Goal: Navigation & Orientation: Find specific page/section

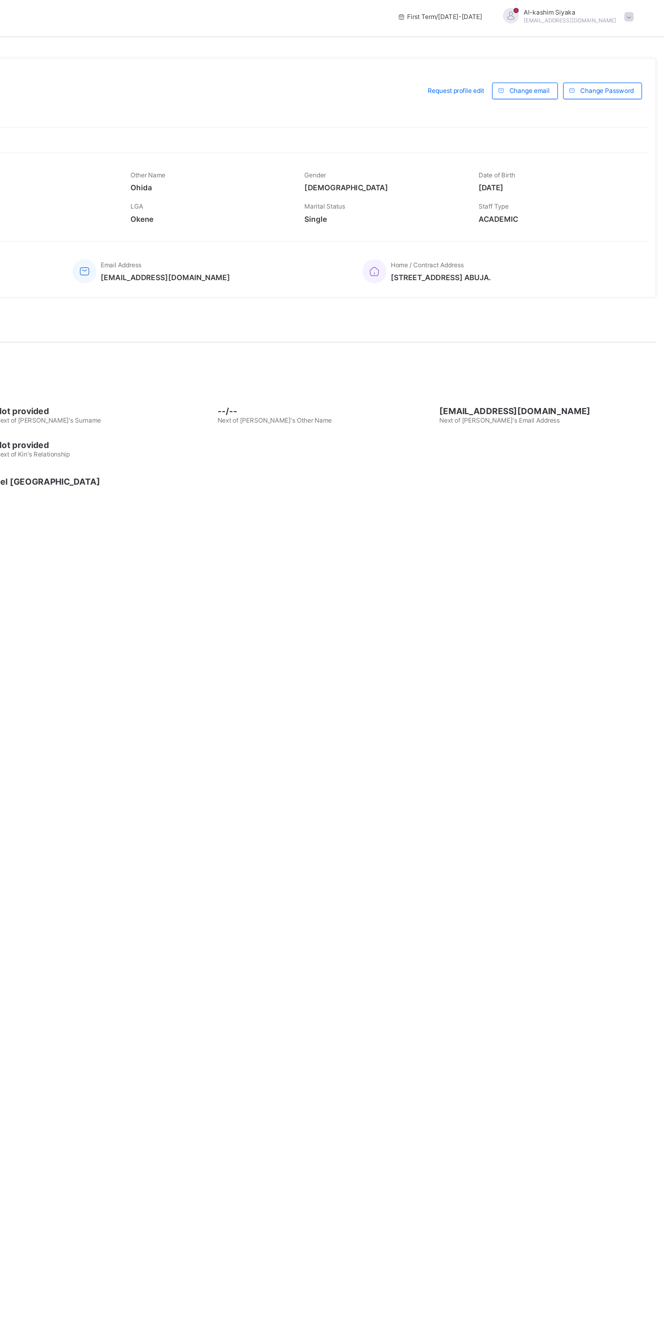
click at [569, 128] on span "[DATE]" at bounding box center [595, 125] width 103 height 6
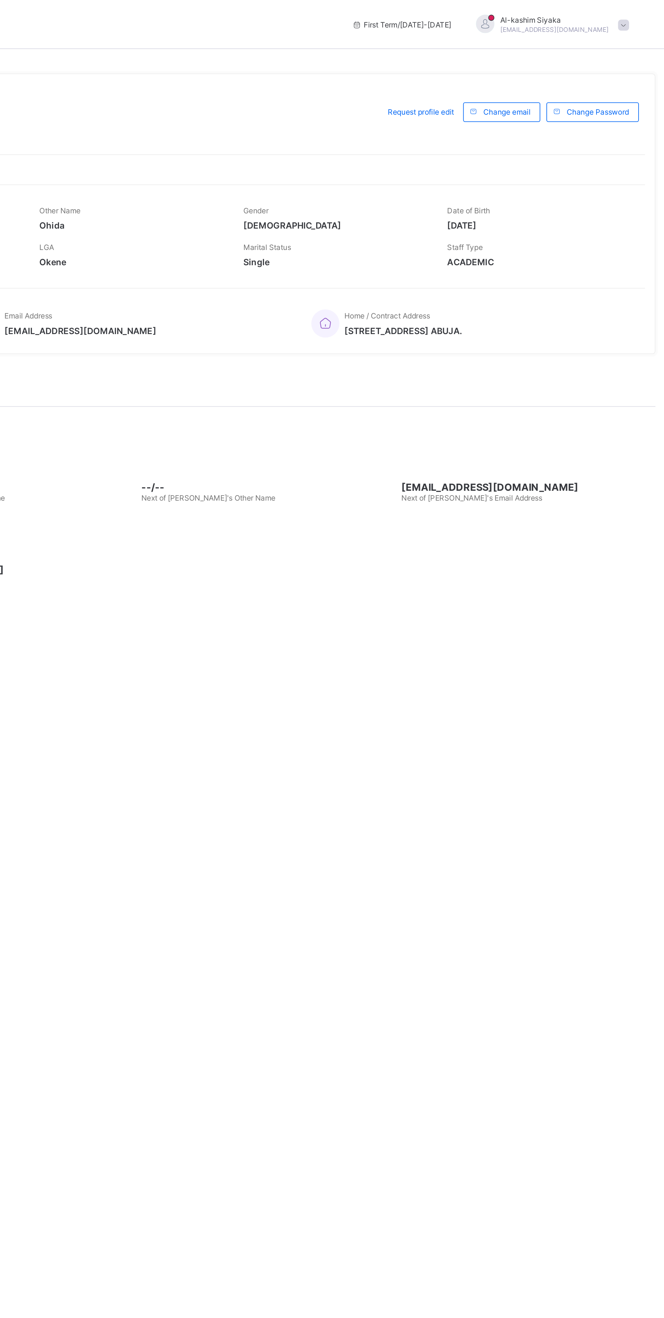
click at [629, 8] on div "Al-kashim Siyaka [EMAIL_ADDRESS][DOMAIN_NAME]" at bounding box center [600, 13] width 95 height 11
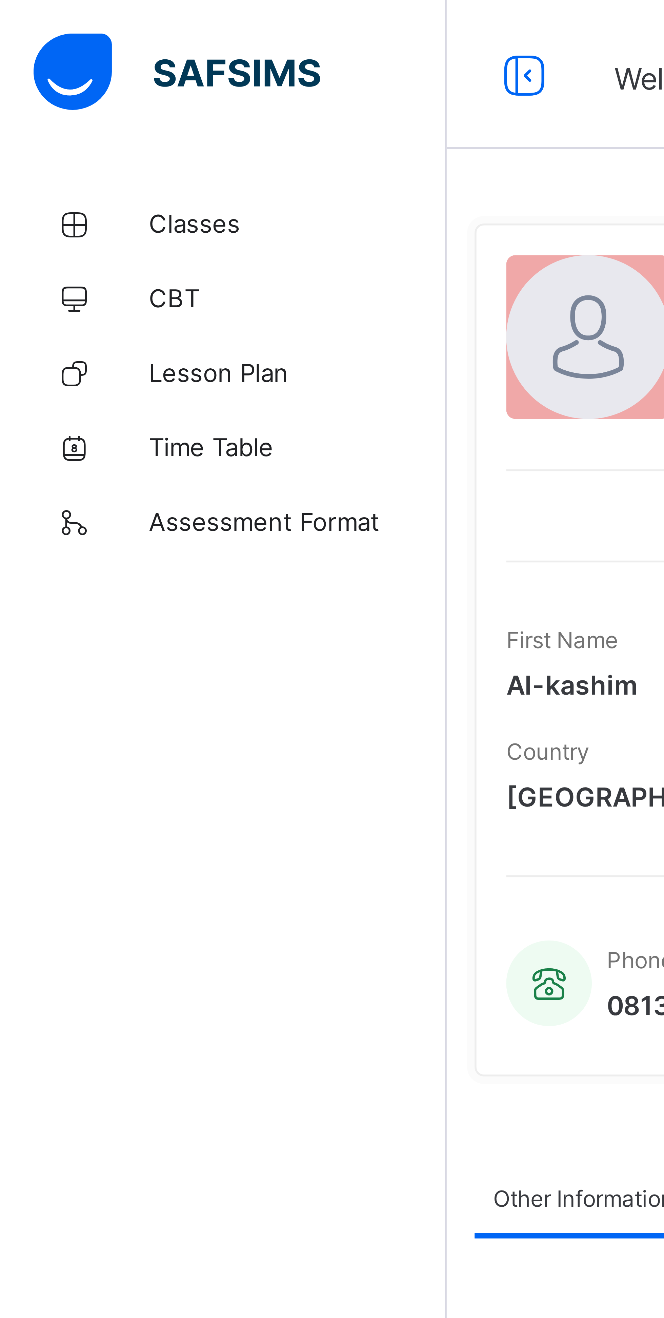
click at [27, 55] on span "CBT" at bounding box center [54, 54] width 54 height 5
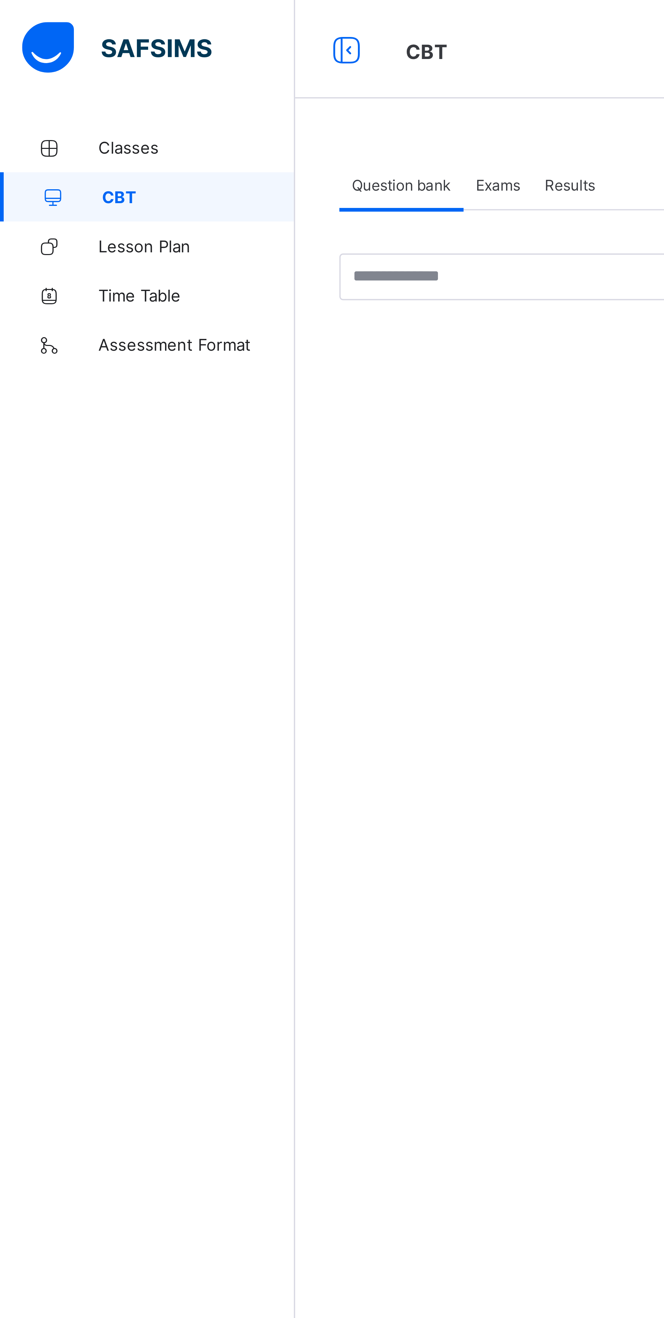
click at [36, 39] on span "Classes" at bounding box center [54, 40] width 54 height 5
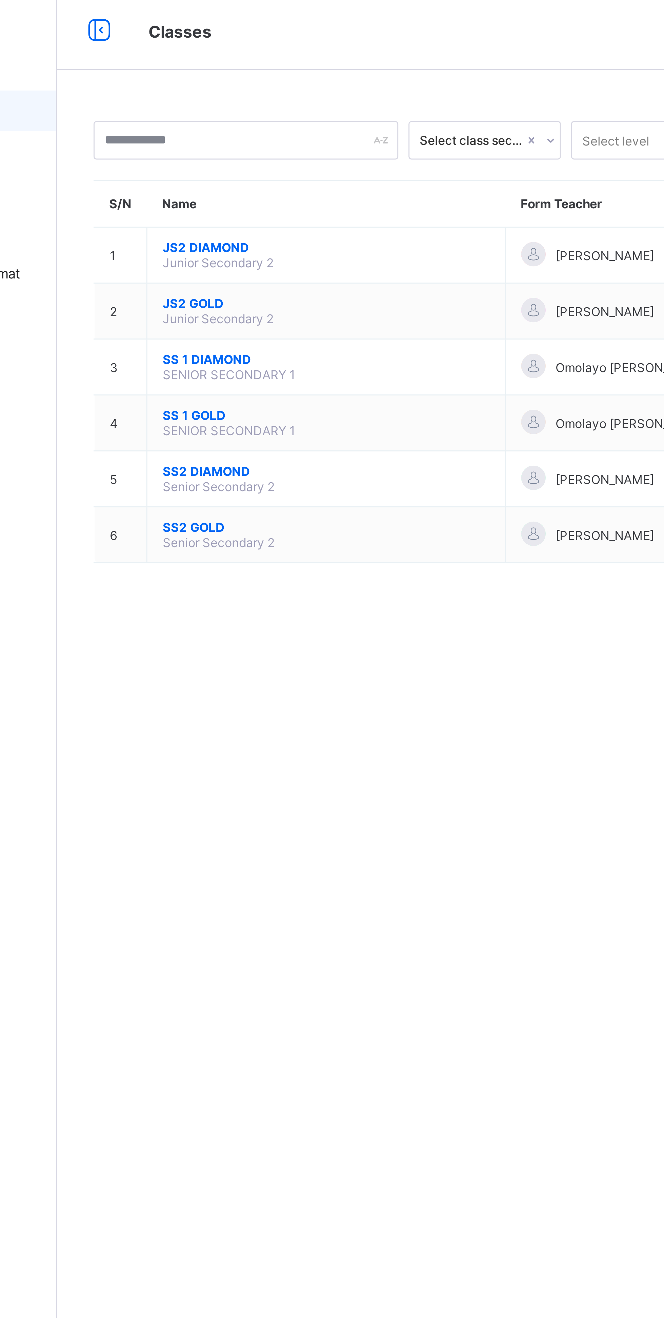
click at [128, 86] on span "JS2 DIAMOND" at bounding box center [171, 86] width 109 height 5
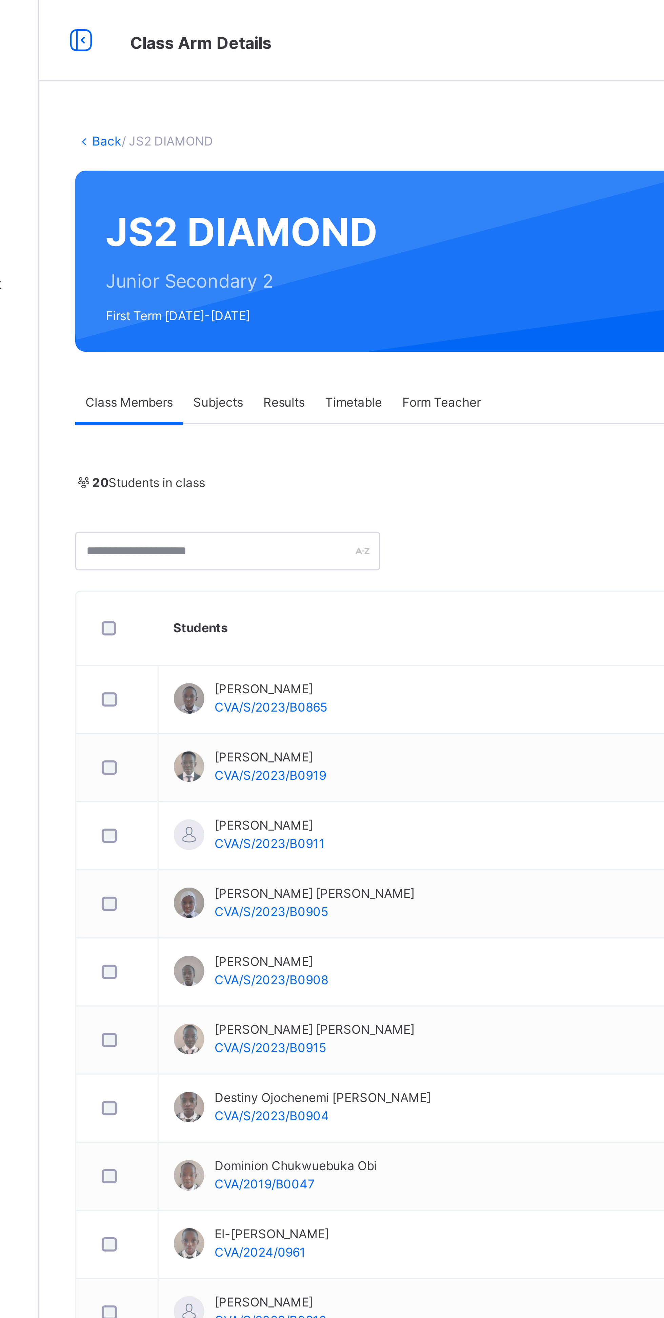
click at [142, 128] on div "Subjects" at bounding box center [141, 135] width 23 height 14
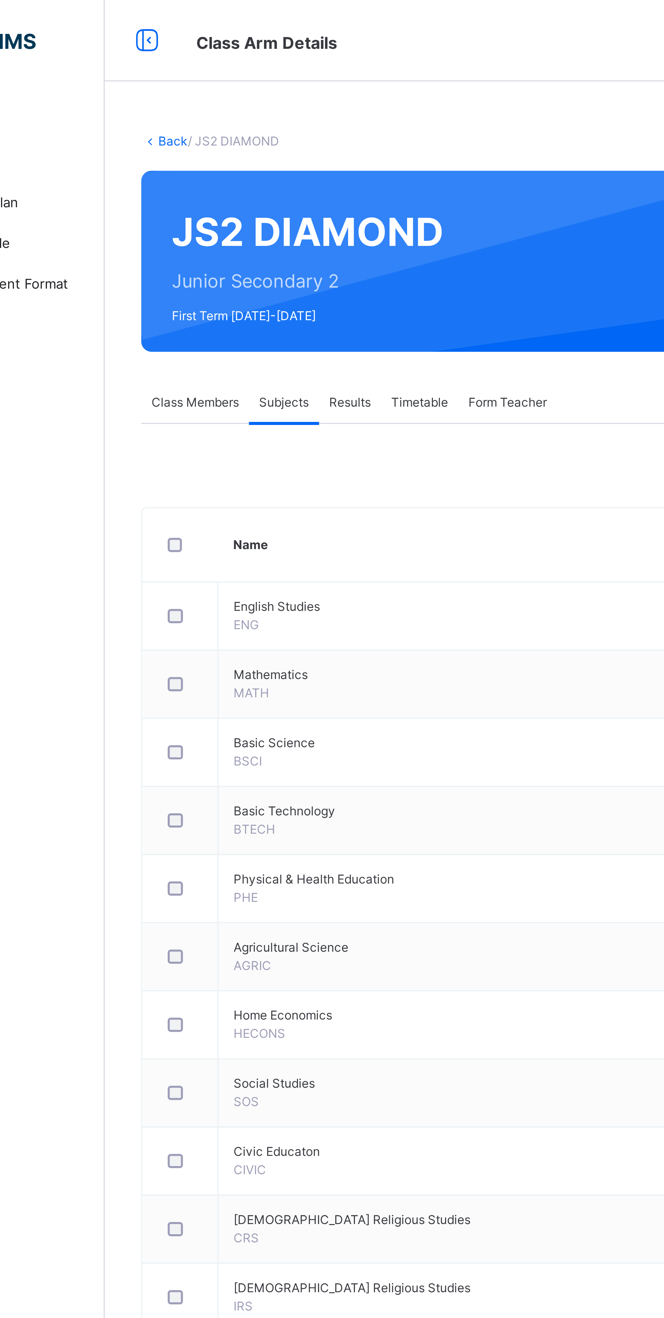
click at [218, 132] on span "Form Teacher" at bounding box center [216, 134] width 26 height 6
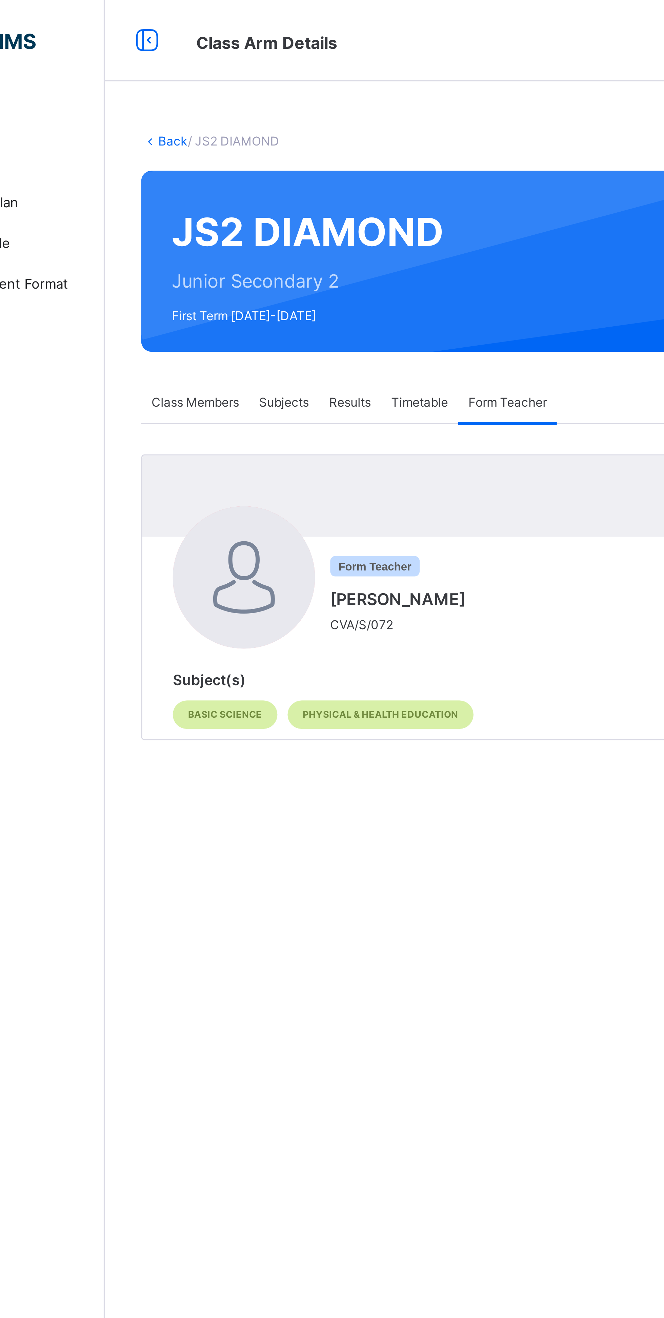
click at [190, 134] on span "Timetable" at bounding box center [186, 134] width 19 height 6
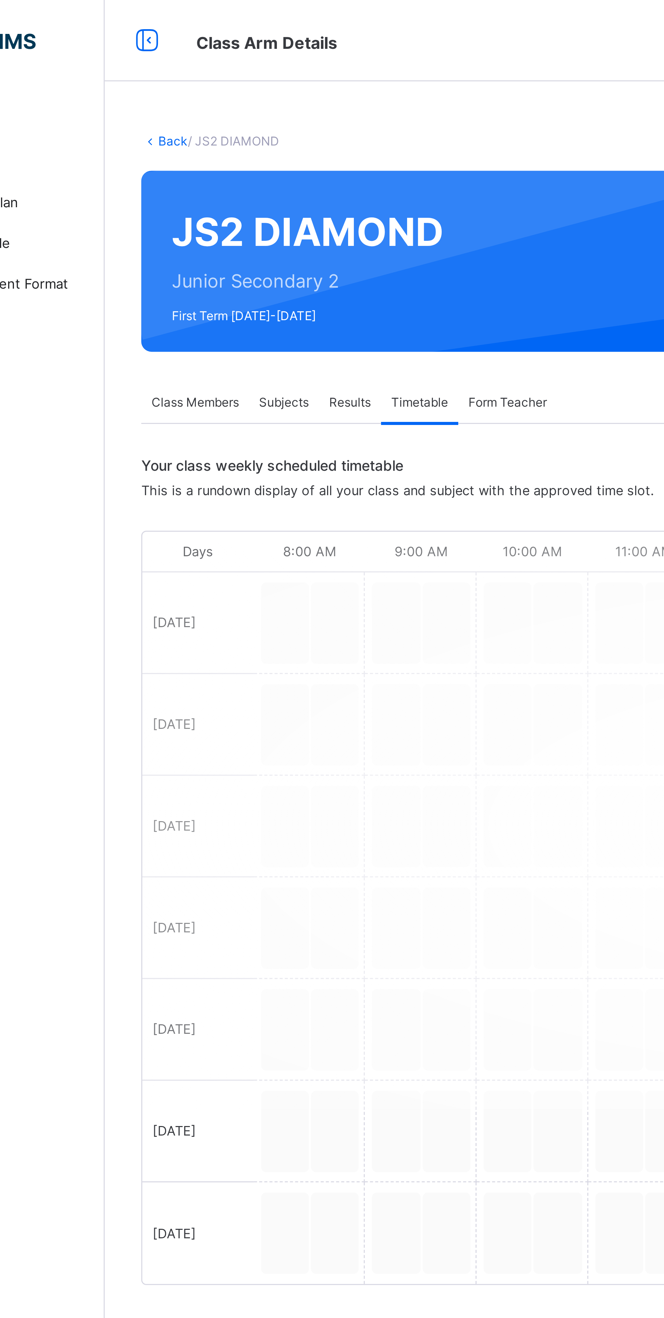
click at [160, 134] on span "Results" at bounding box center [163, 134] width 14 height 6
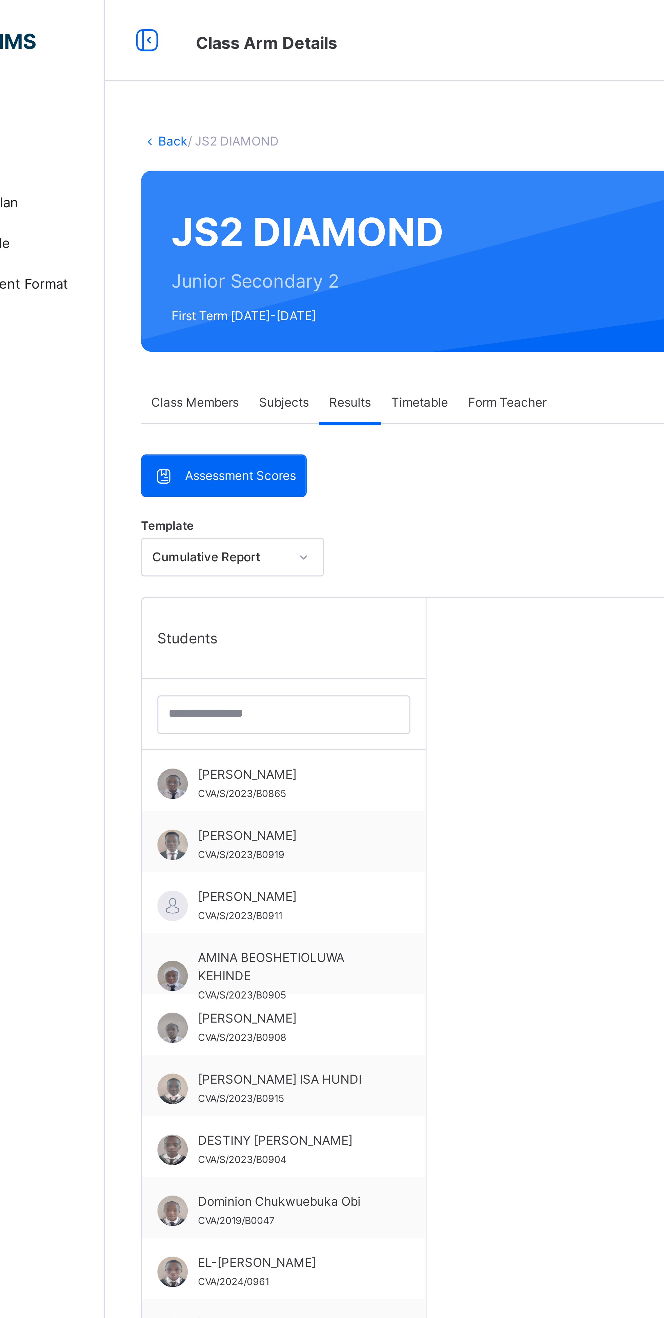
click at [104, 134] on span "Class Members" at bounding box center [111, 134] width 29 height 6
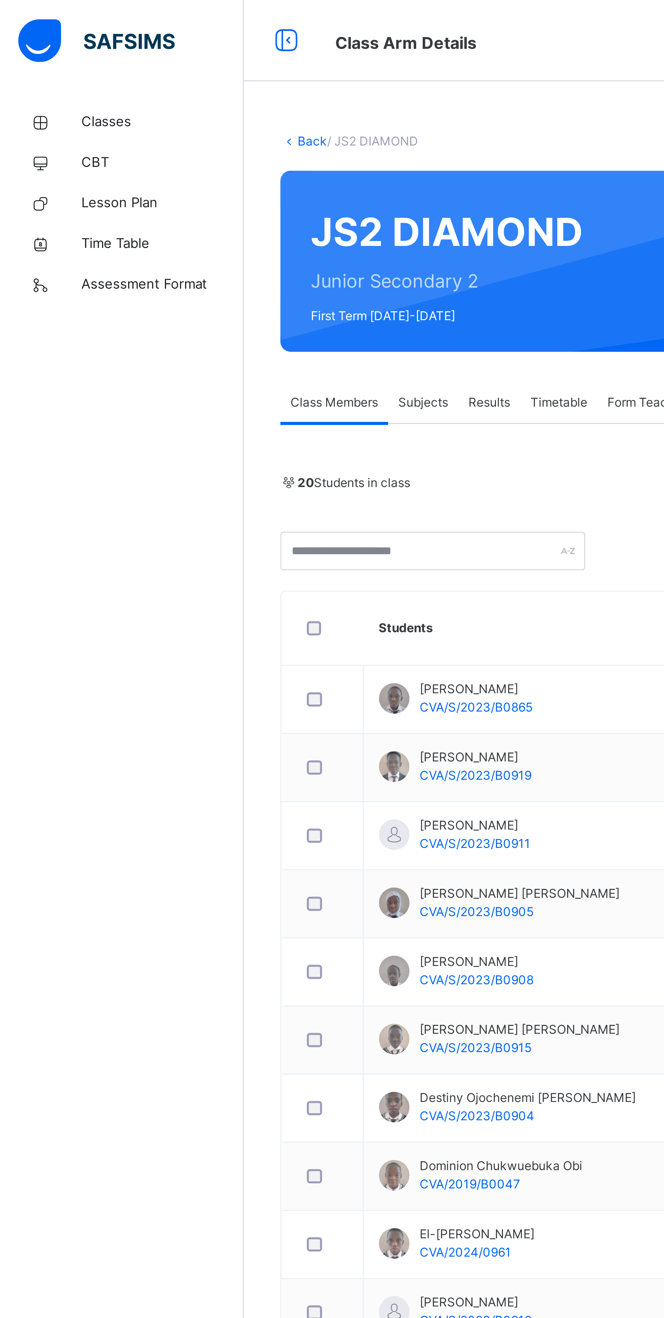
click at [44, 97] on span "Assessment Format" at bounding box center [54, 95] width 54 height 7
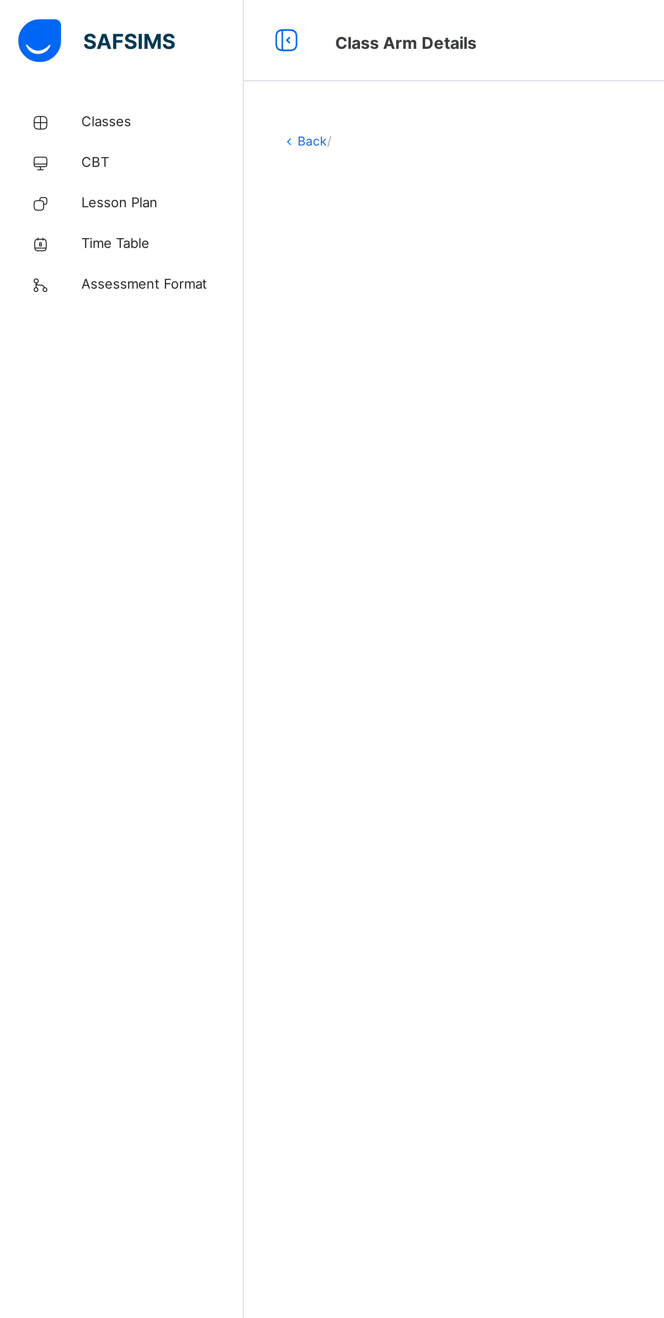
click at [33, 40] on span "Classes" at bounding box center [54, 40] width 54 height 7
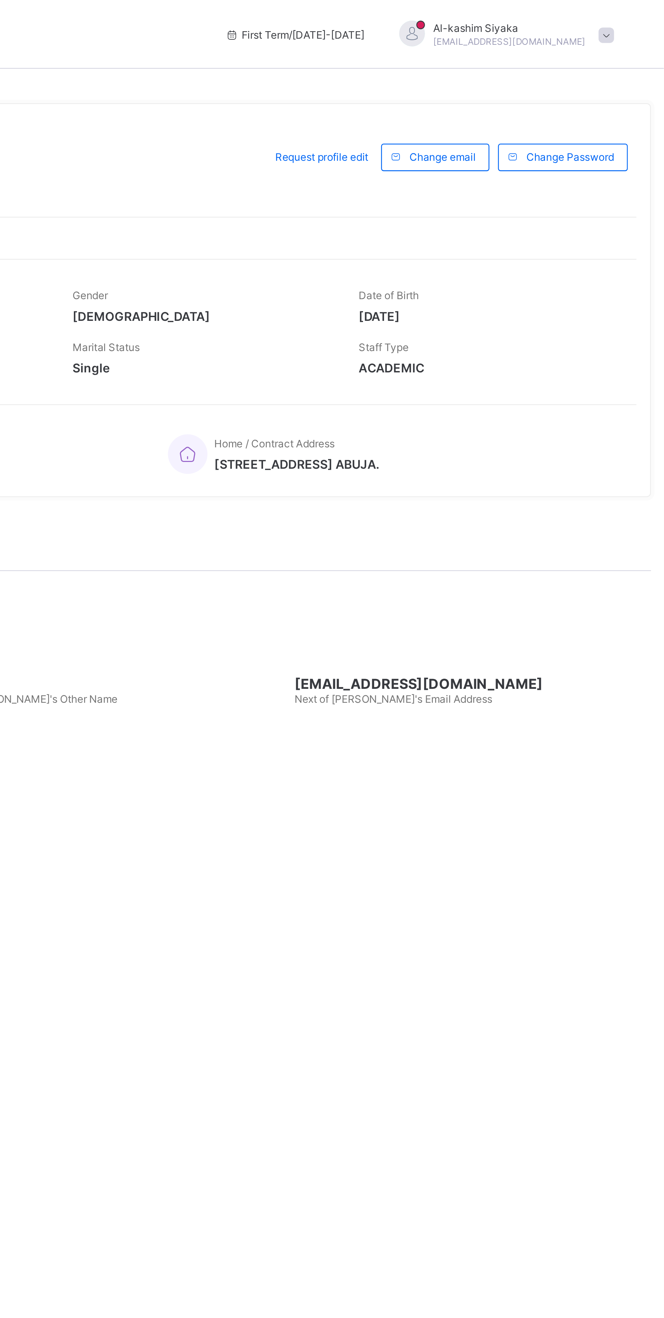
click at [641, 13] on span at bounding box center [642, 14] width 6 height 6
click at [612, 70] on span "Logout" at bounding box center [622, 67] width 45 height 8
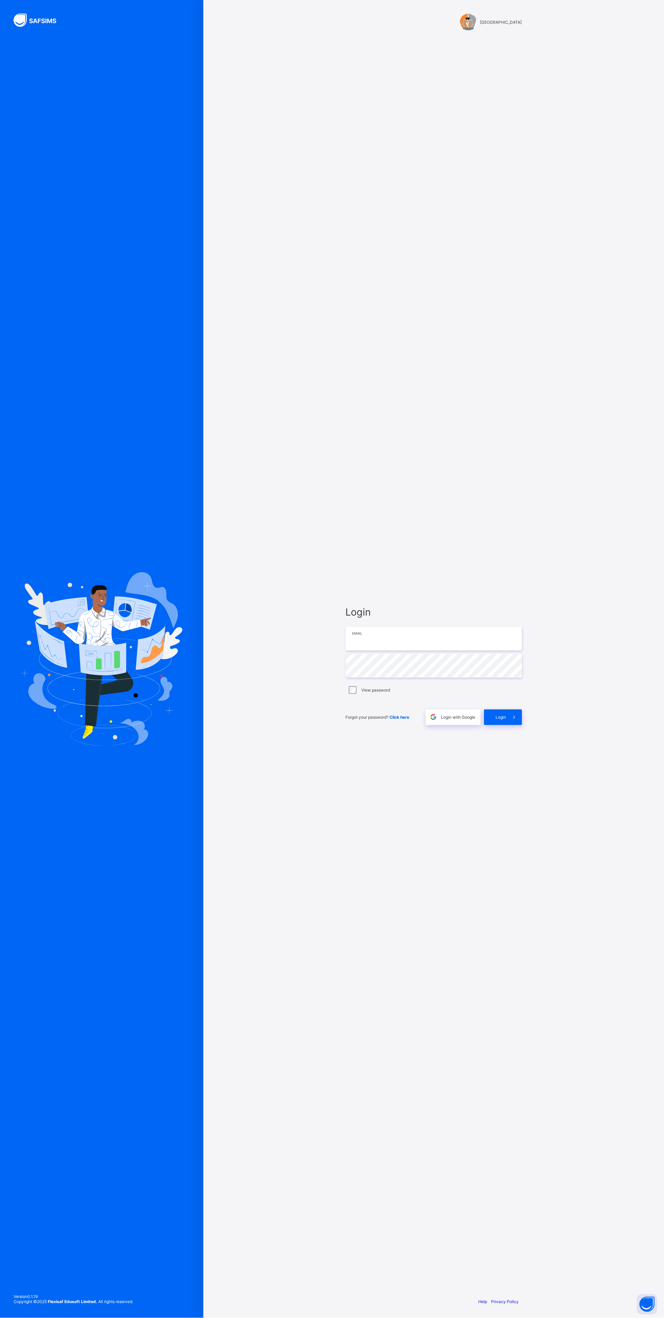
click at [471, 650] on input "email" at bounding box center [434, 639] width 176 height 24
type input "**********"
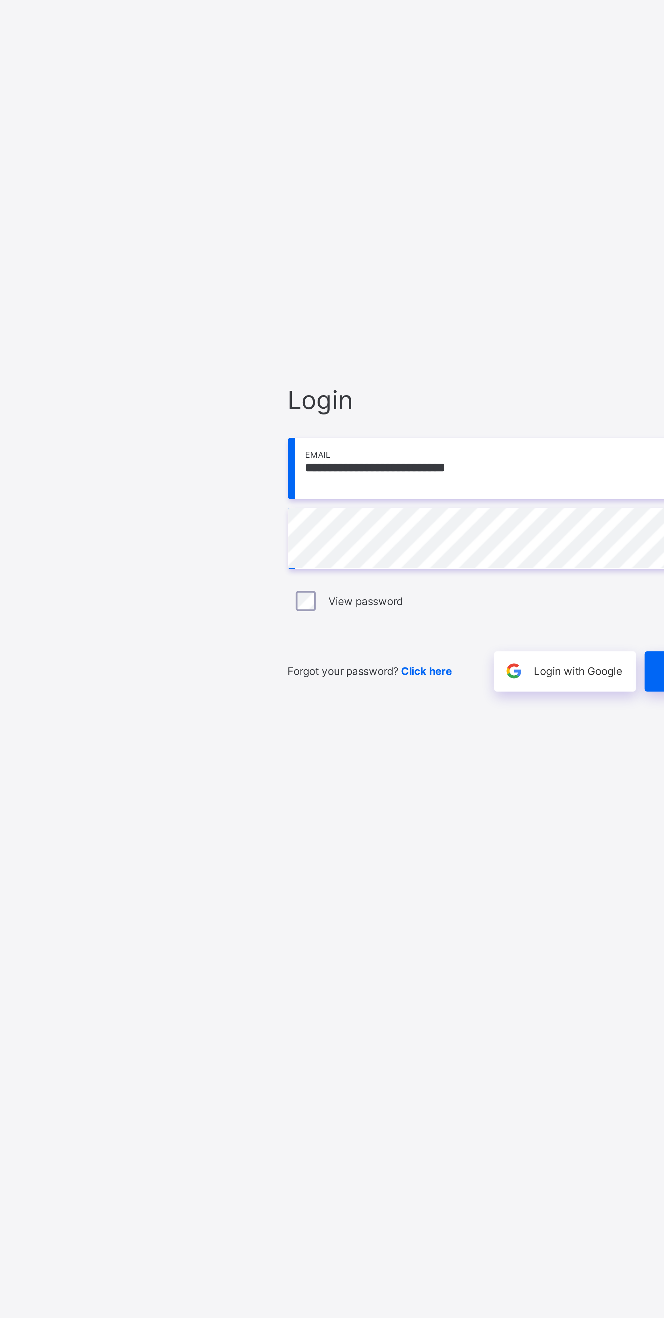
scroll to position [20, 0]
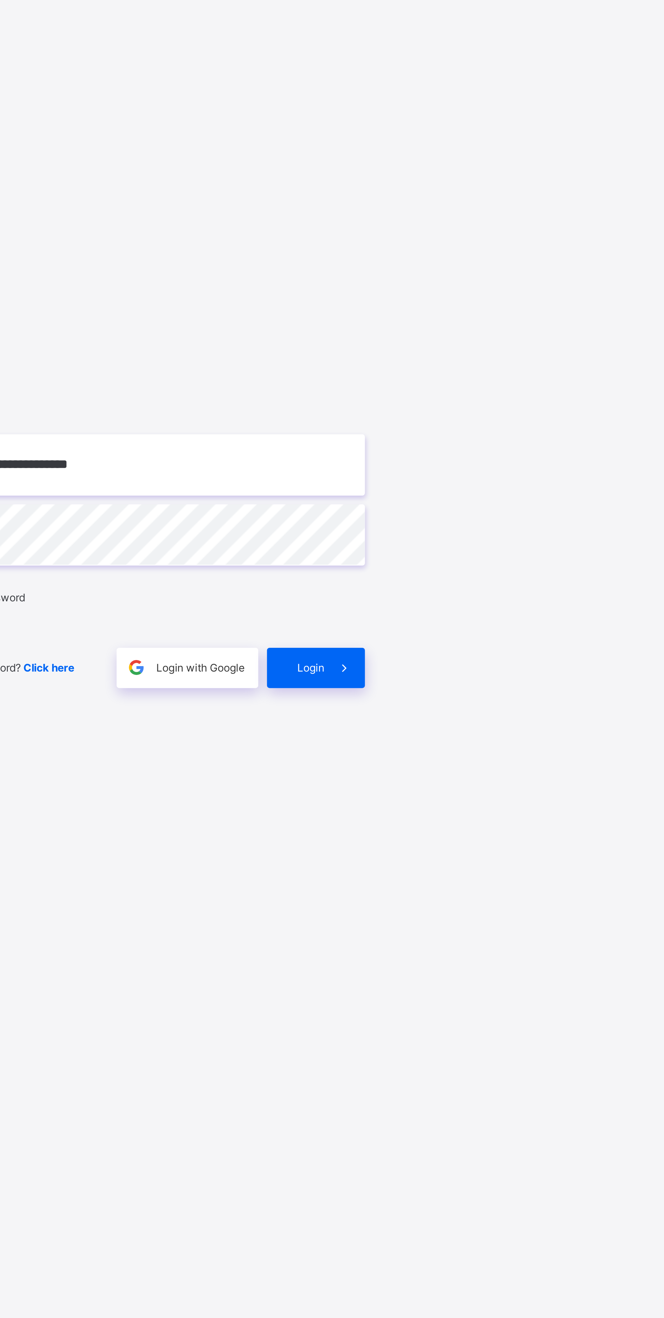
click at [512, 720] on icon at bounding box center [514, 717] width 7 height 6
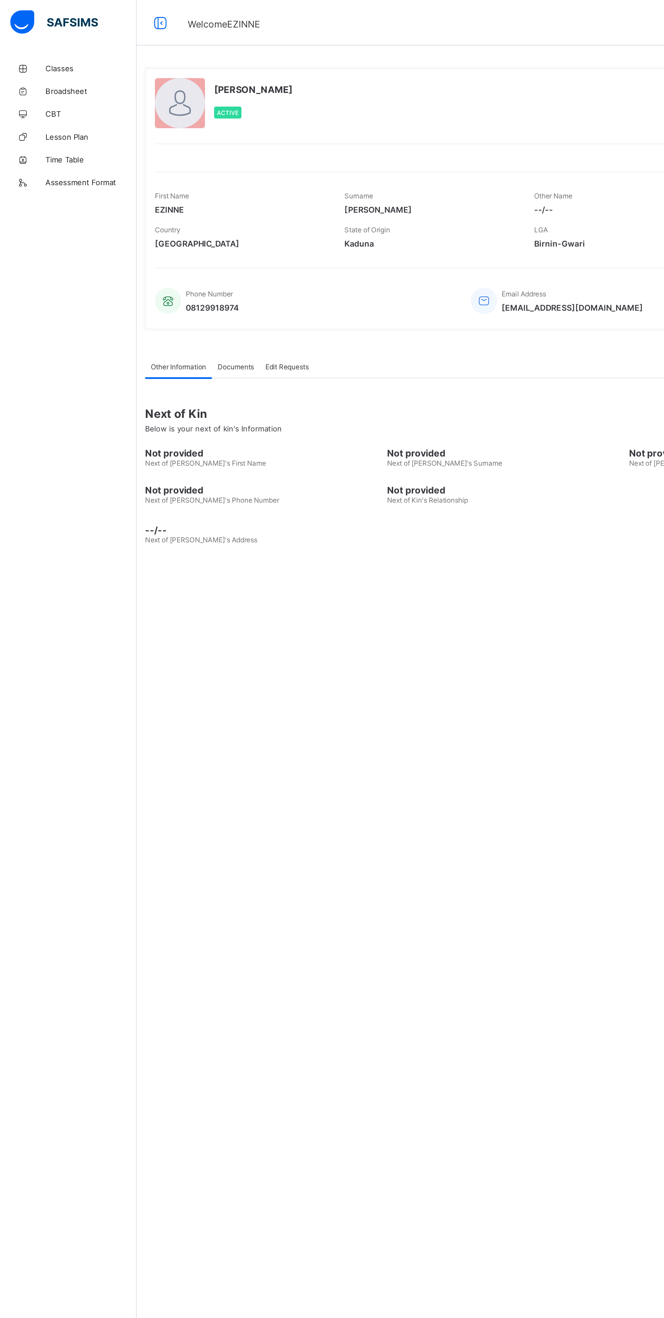
click at [50, 39] on span "Classes" at bounding box center [54, 40] width 54 height 5
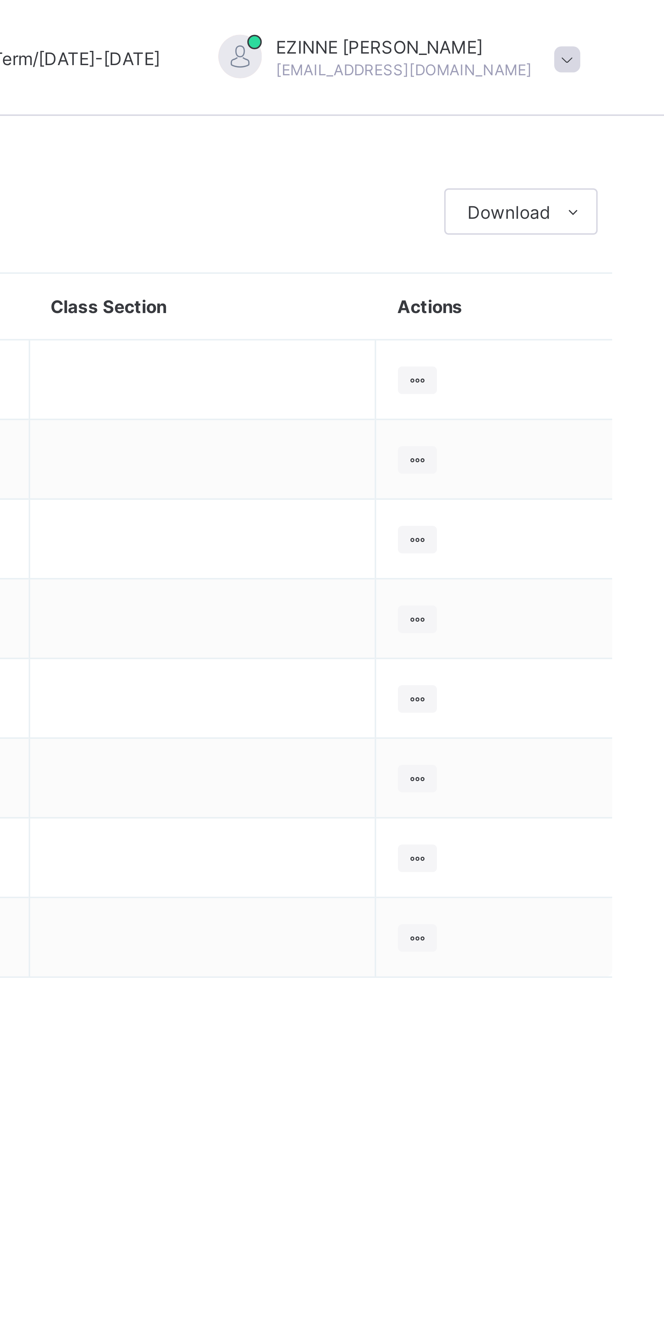
click at [645, 14] on div "EZINNE JOSEPHINE josephineezinne28@gmail.com" at bounding box center [600, 13] width 95 height 11
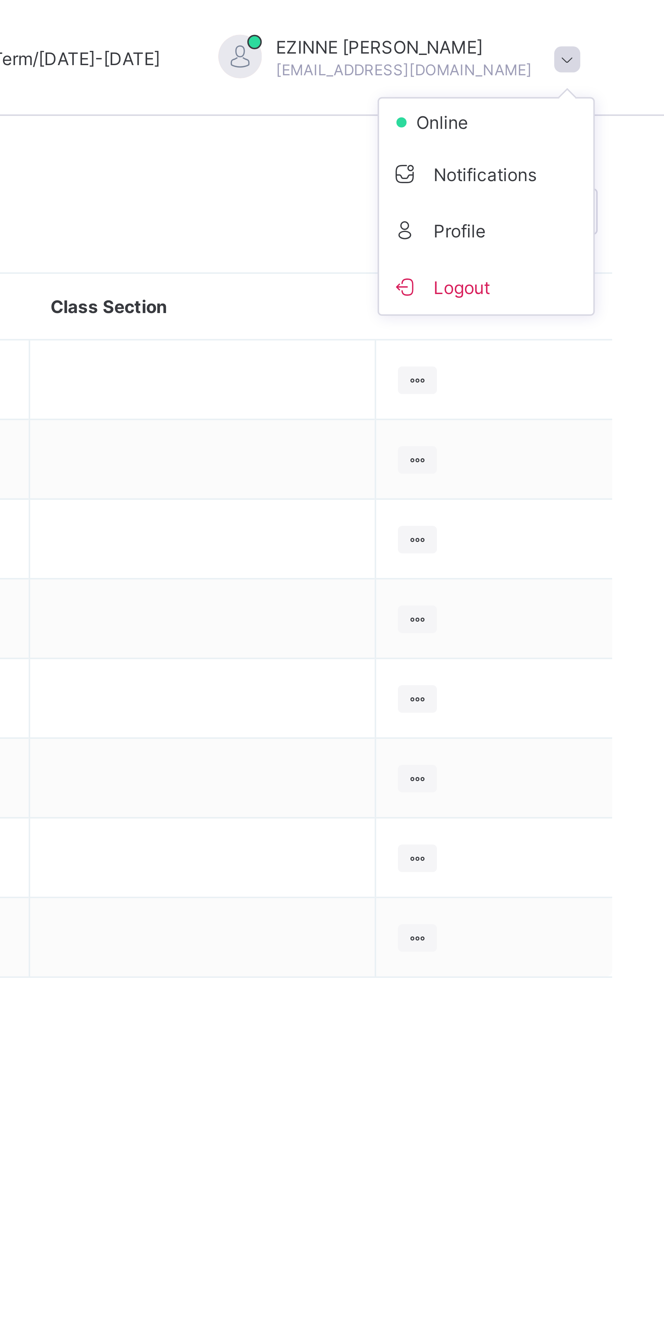
click at [609, 68] on span "Logout" at bounding box center [622, 67] width 45 height 8
